Goal: Transaction & Acquisition: Purchase product/service

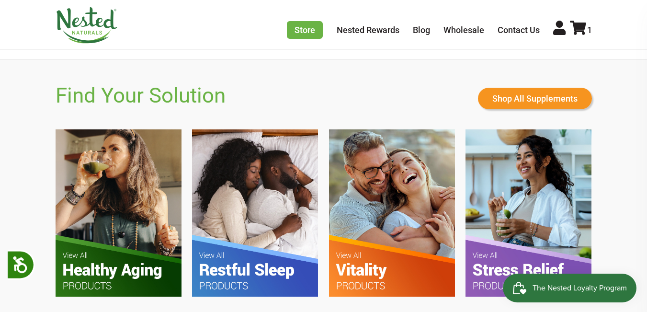
scroll to position [527, 0]
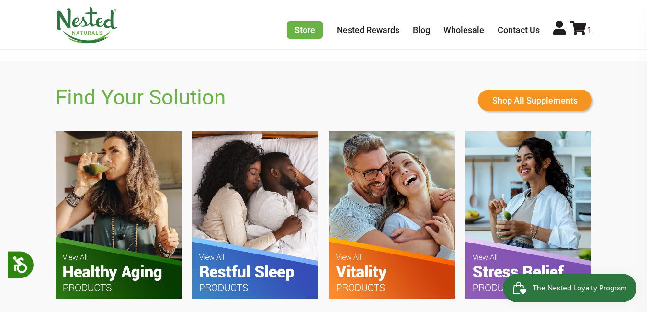
click at [264, 191] on img at bounding box center [255, 214] width 126 height 167
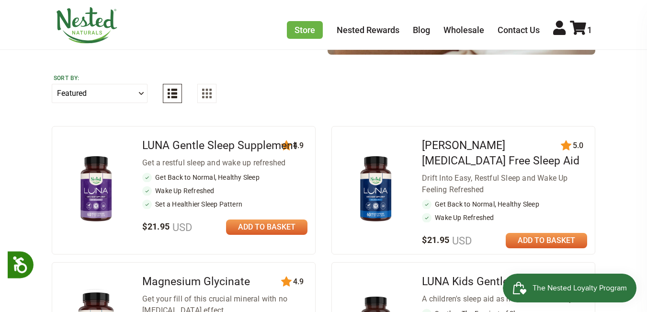
scroll to position [335, 0]
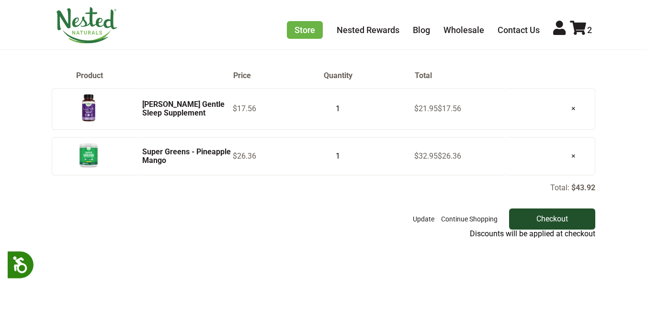
scroll to position [144, 0]
